Goal: Task Accomplishment & Management: Manage account settings

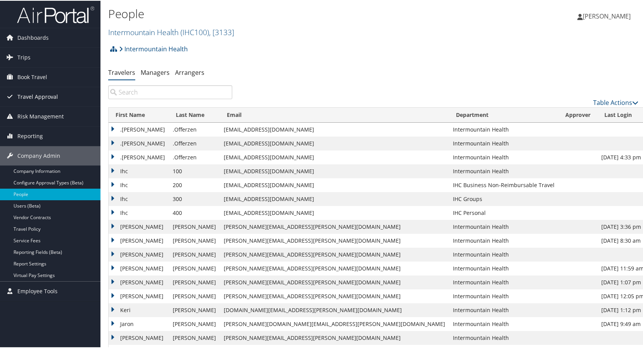
click at [36, 95] on span "Travel Approval" at bounding box center [37, 96] width 41 height 19
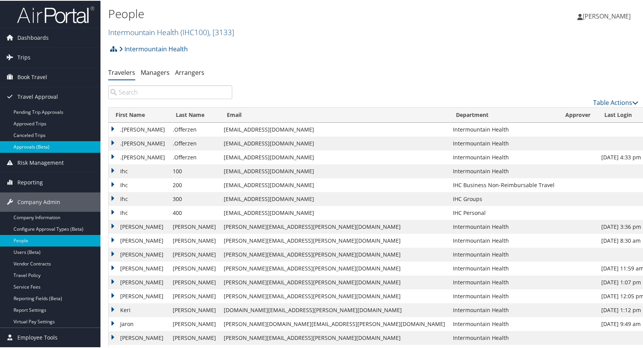
click at [29, 148] on link "Approvals (Beta)" at bounding box center [50, 147] width 100 height 12
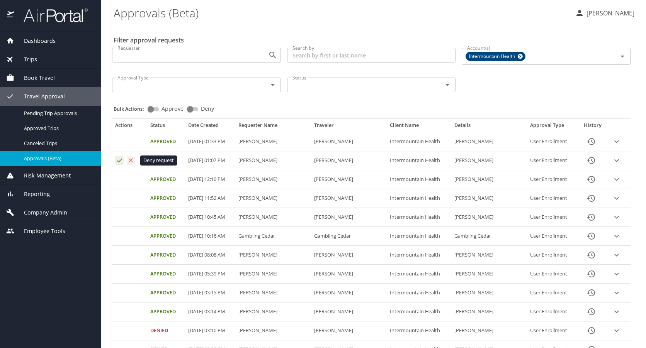
click at [129, 160] on icon "Approval table" at bounding box center [130, 160] width 7 height 7
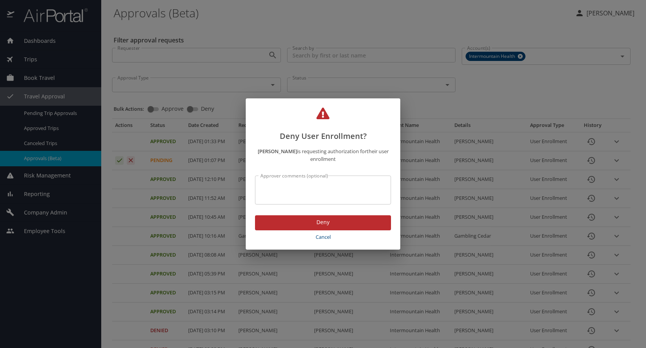
click at [299, 189] on textarea "Approver comments (optional)" at bounding box center [322, 190] width 125 height 15
type textarea "incorrect email address"
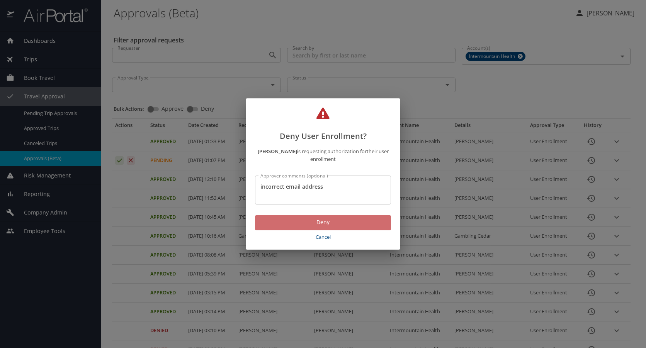
click at [326, 224] on span "Deny" at bounding box center [323, 223] width 124 height 10
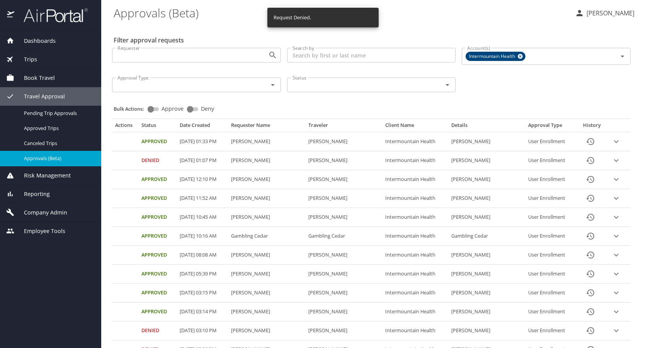
click at [39, 211] on span "Company Admin" at bounding box center [40, 213] width 53 height 8
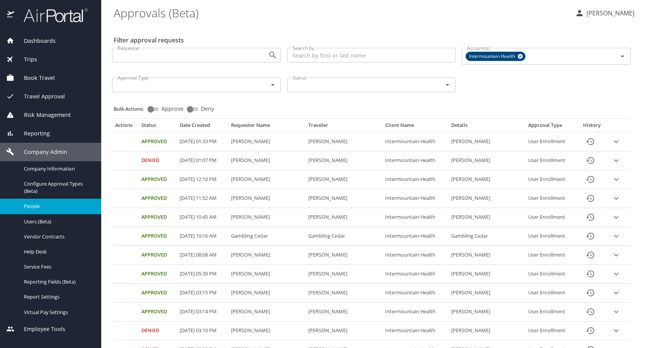
click at [41, 205] on span "People" at bounding box center [58, 206] width 68 height 7
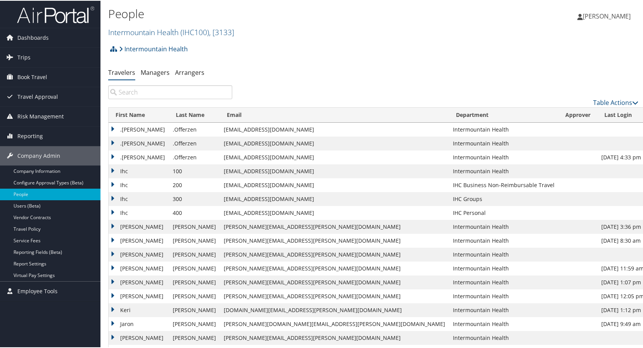
click at [154, 91] on input "search" at bounding box center [170, 92] width 124 height 14
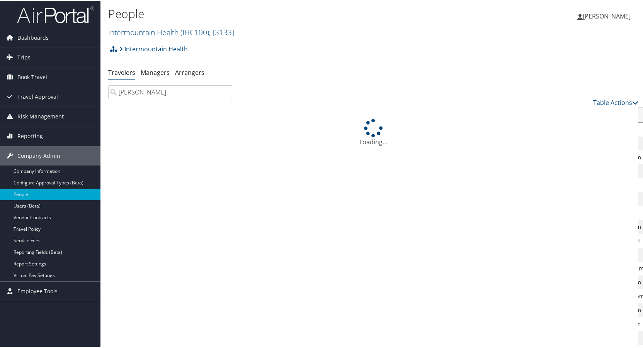
type input "courtney klein"
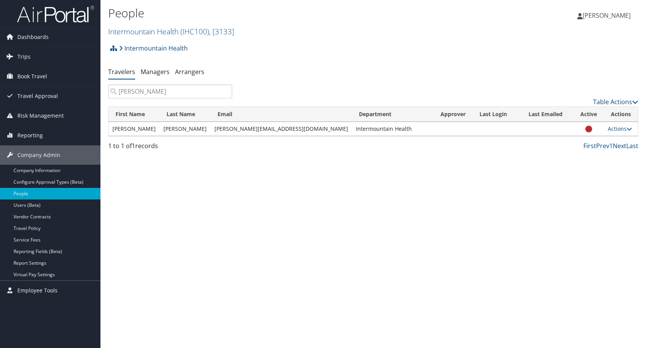
click at [227, 92] on input "courtney klein" at bounding box center [170, 92] width 124 height 14
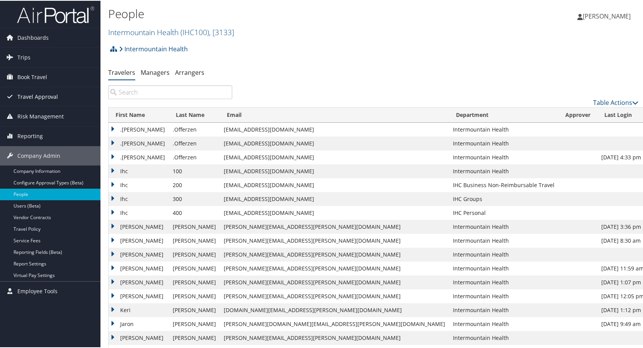
click at [30, 92] on span "Travel Approval" at bounding box center [37, 96] width 41 height 19
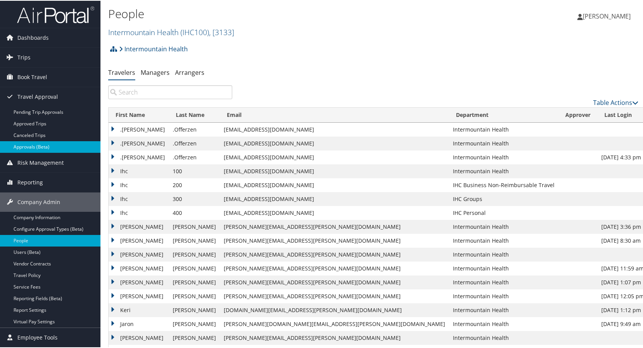
click at [32, 144] on link "Approvals (Beta)" at bounding box center [50, 147] width 100 height 12
